Goal: Find specific page/section: Find specific page/section

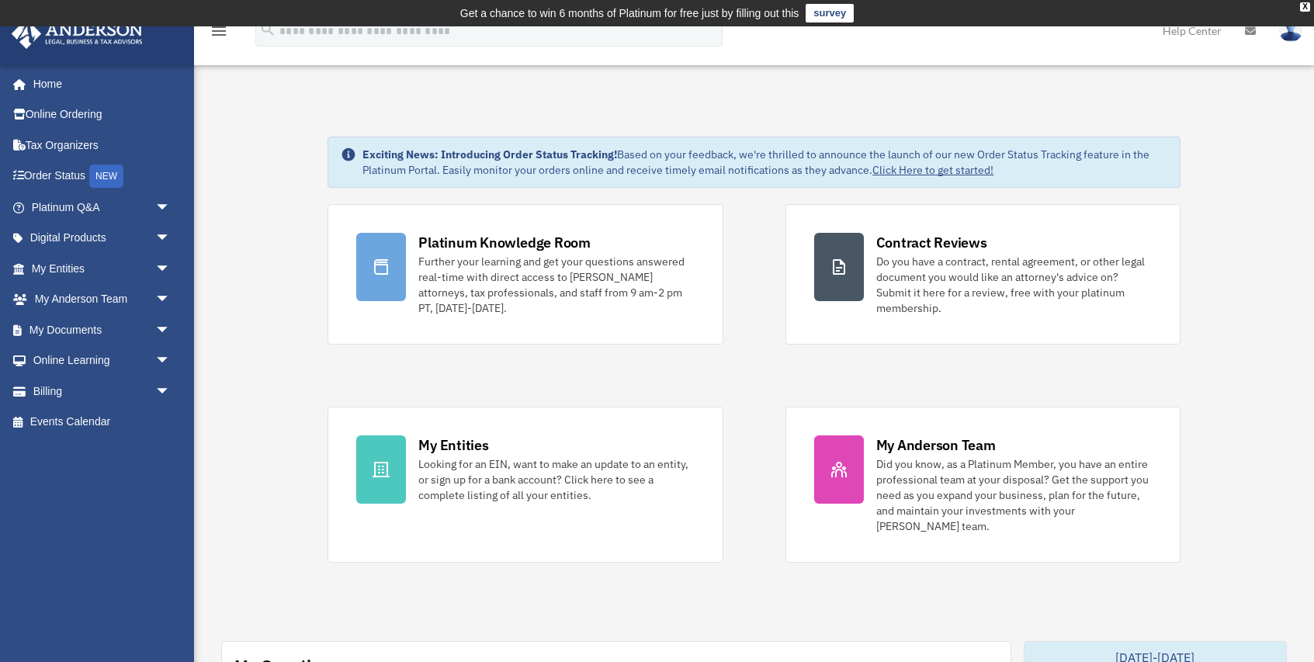
scroll to position [12, 0]
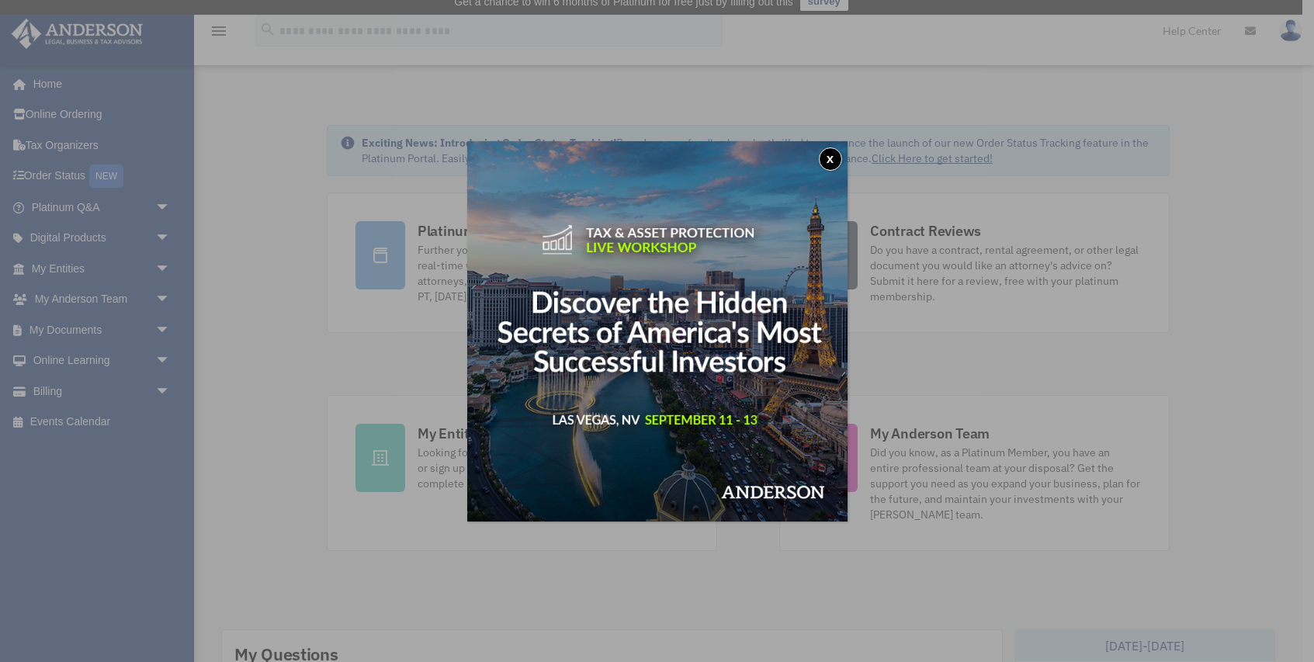
click at [827, 154] on button "x" at bounding box center [830, 158] width 23 height 23
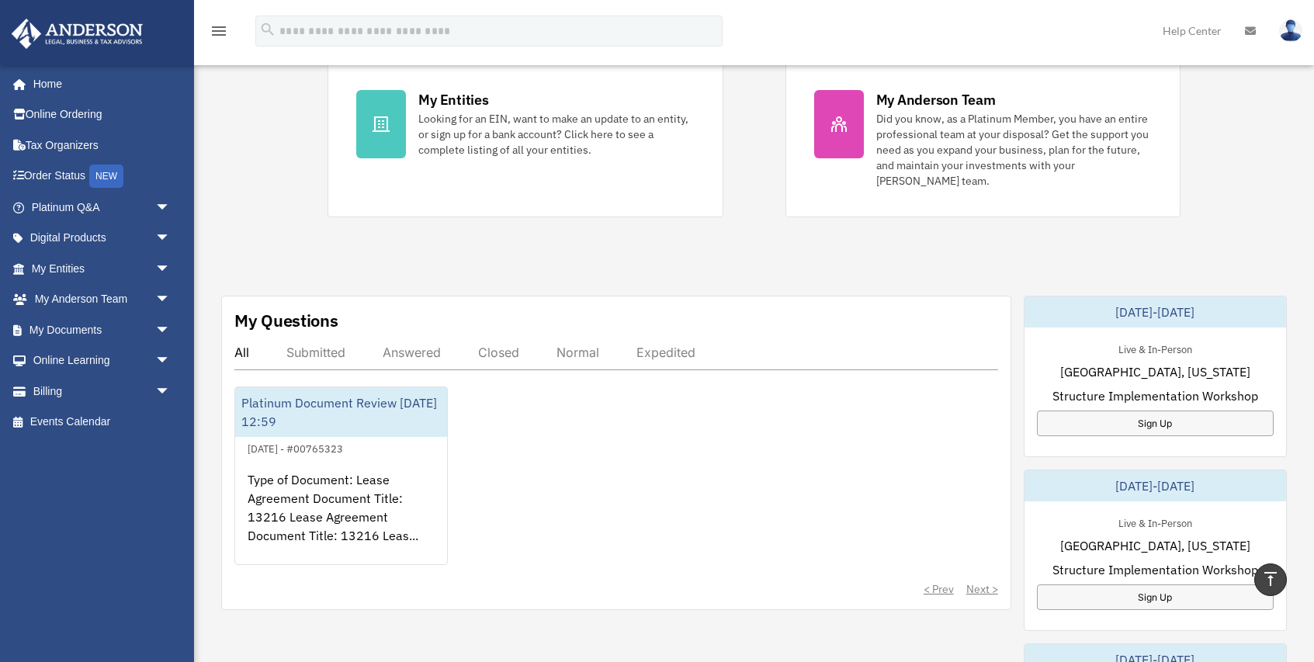
scroll to position [354, 0]
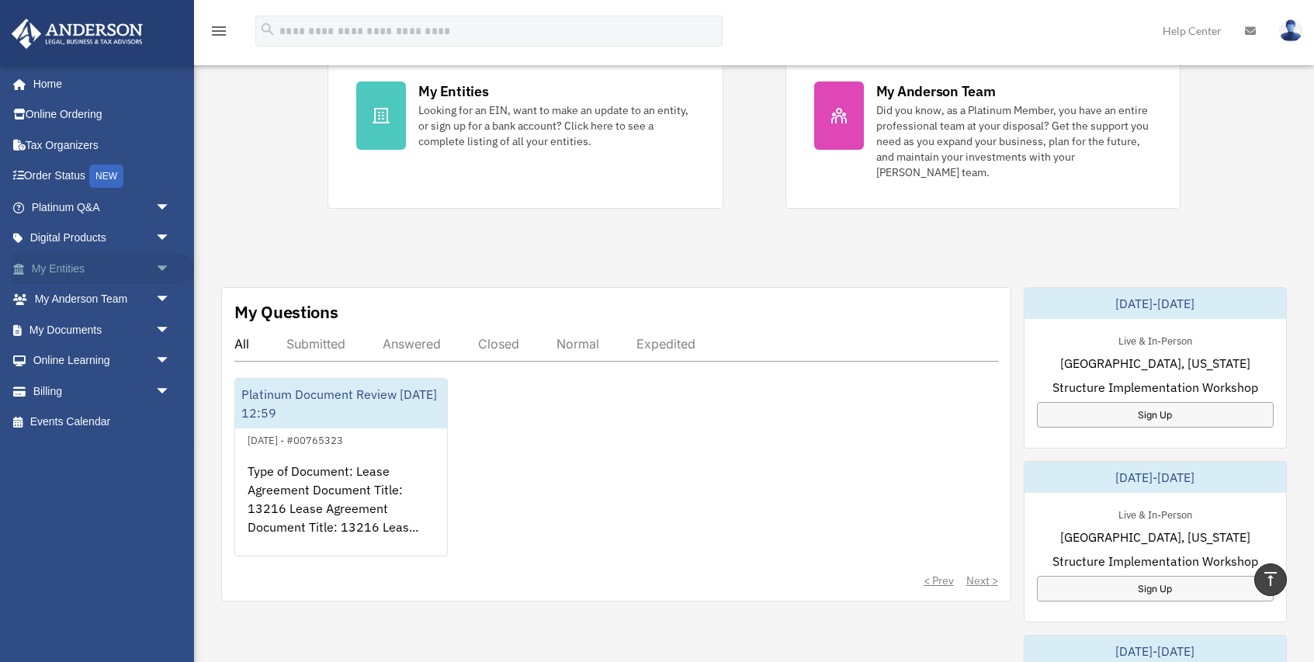
click at [113, 267] on link "My Entities arrow_drop_down" at bounding box center [102, 268] width 183 height 31
click at [62, 266] on link "My Entities arrow_drop_down" at bounding box center [102, 268] width 183 height 31
click at [163, 268] on span "arrow_drop_down" at bounding box center [170, 269] width 31 height 32
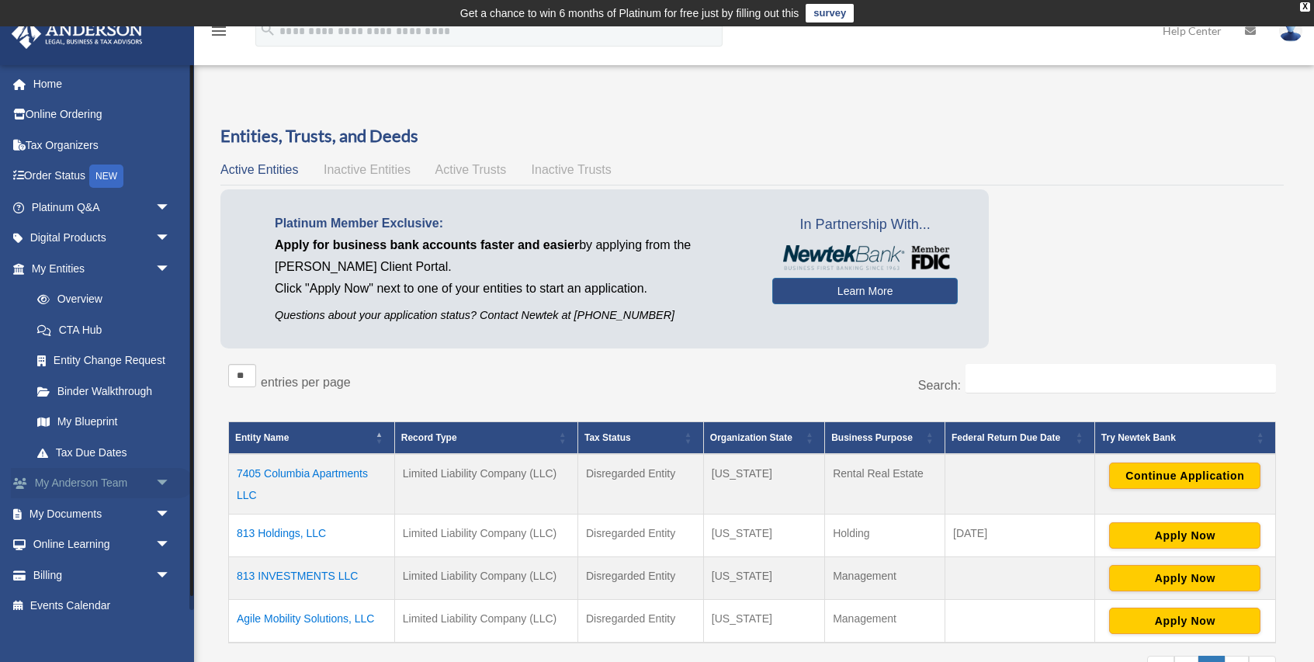
click at [61, 484] on link "My Anderson Team arrow_drop_down" at bounding box center [102, 483] width 183 height 31
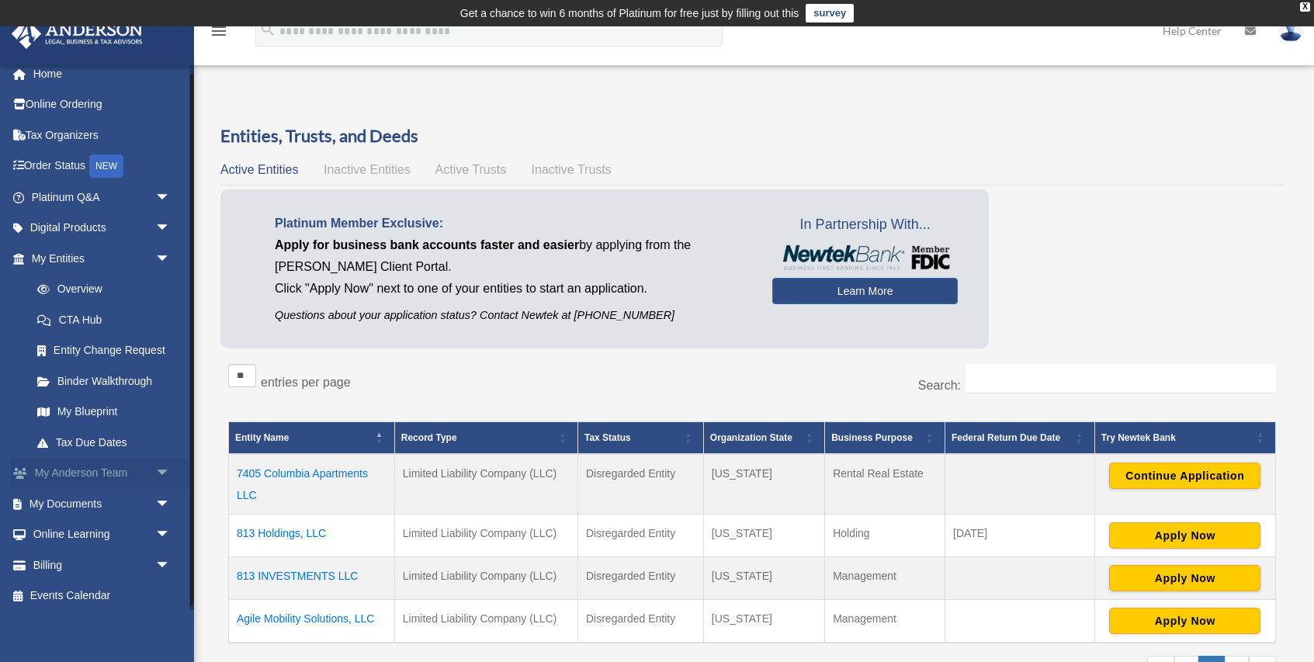
click at [167, 474] on span "arrow_drop_down" at bounding box center [170, 474] width 31 height 32
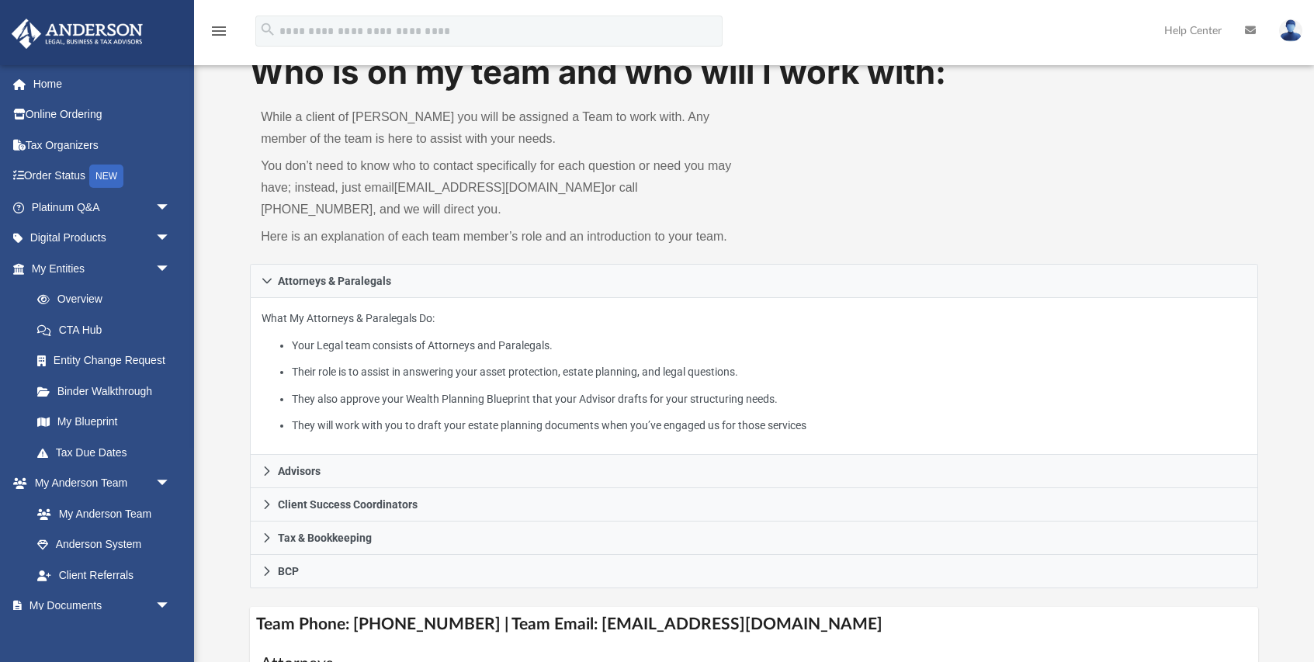
scroll to position [92, 0]
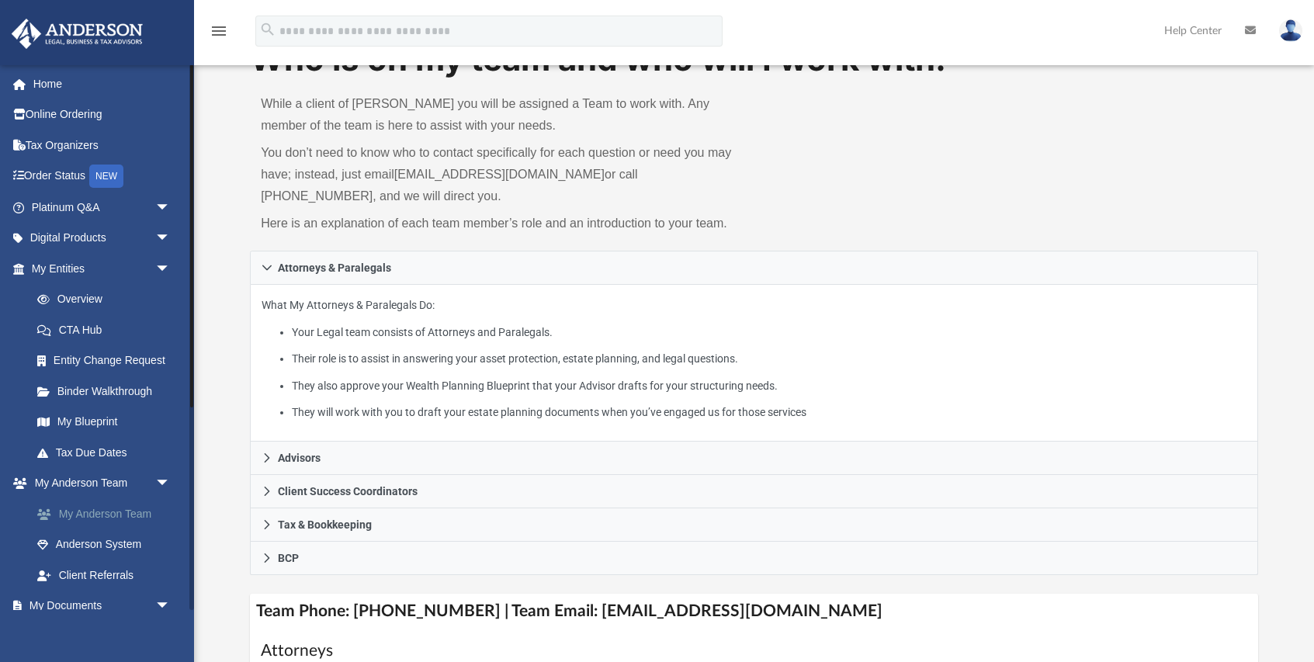
click at [113, 517] on link "My Anderson Team" at bounding box center [108, 513] width 172 height 31
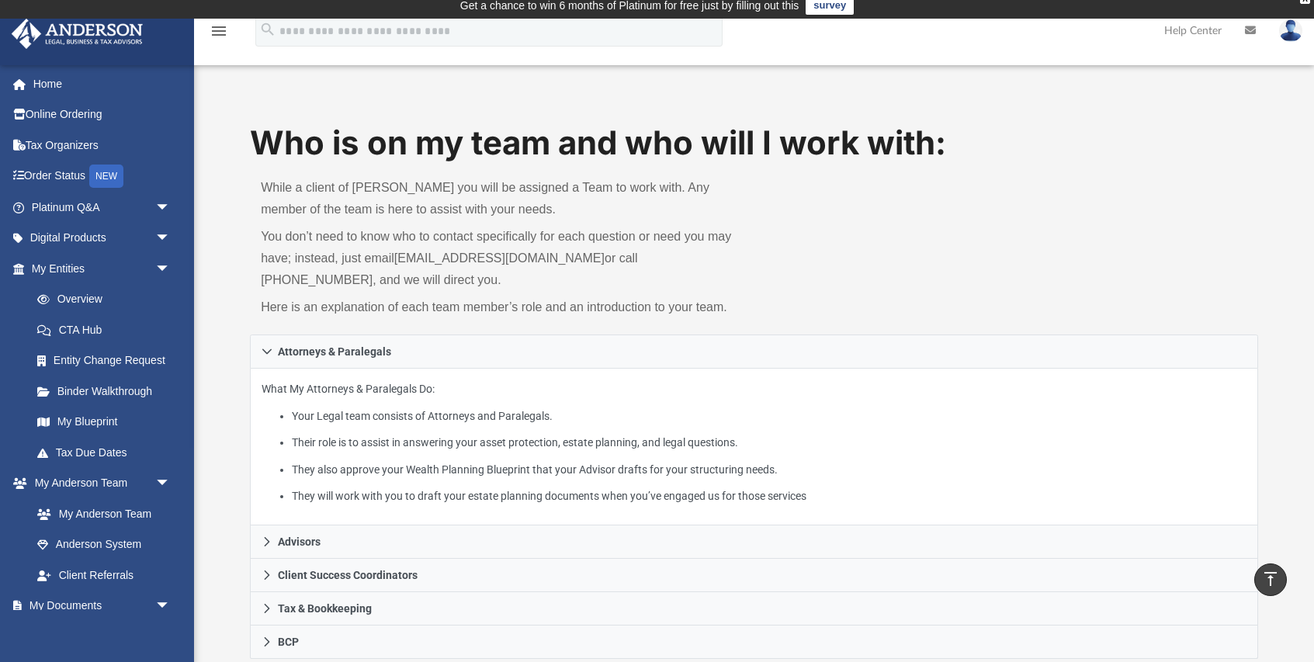
scroll to position [0, 0]
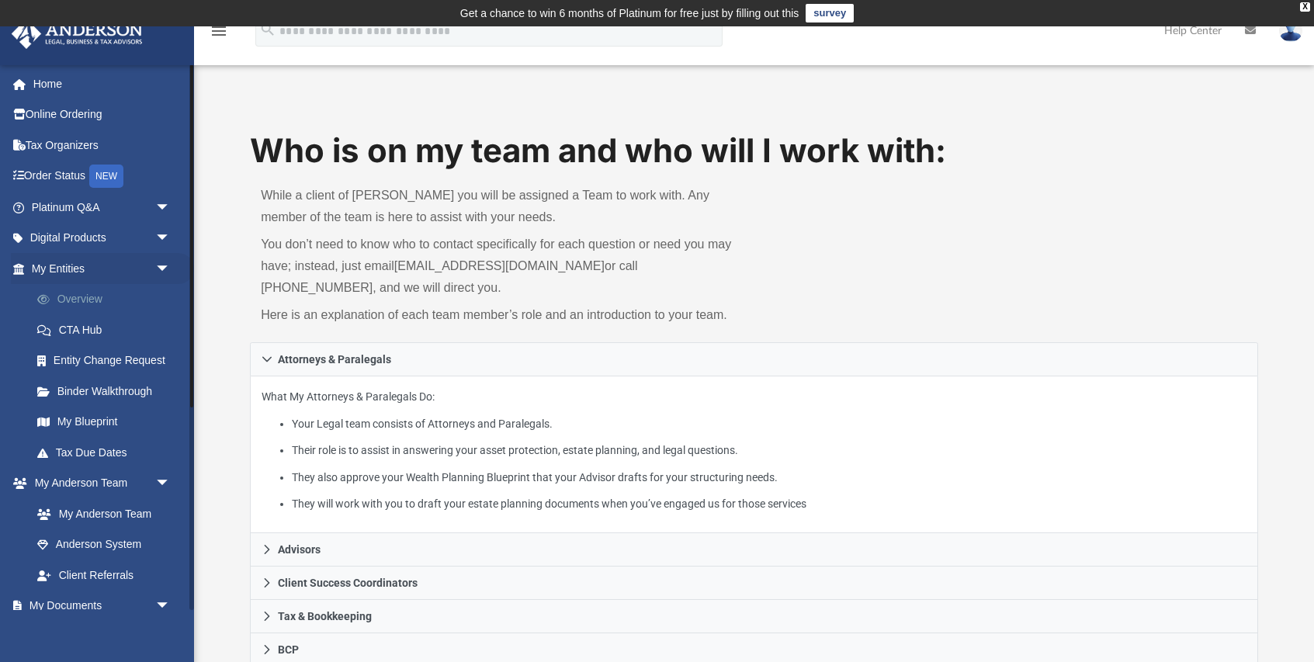
click at [61, 304] on link "Overview" at bounding box center [108, 299] width 172 height 31
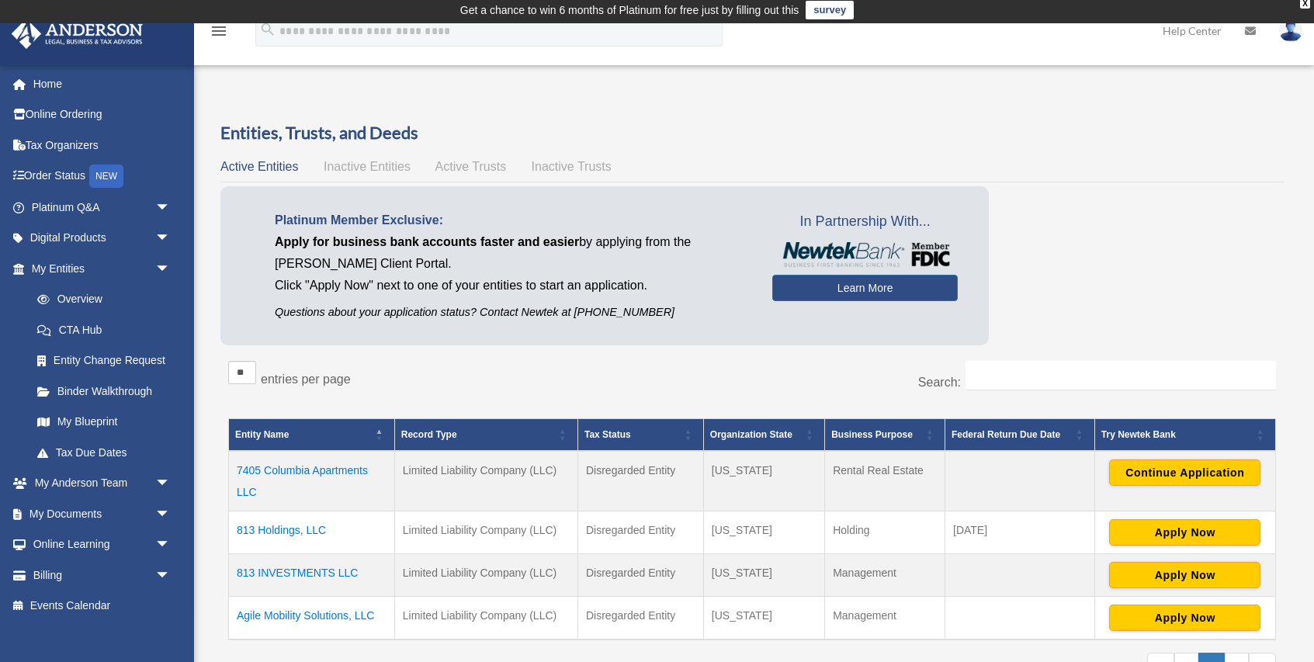
scroll to position [19, 0]
